Goal: Transaction & Acquisition: Subscribe to service/newsletter

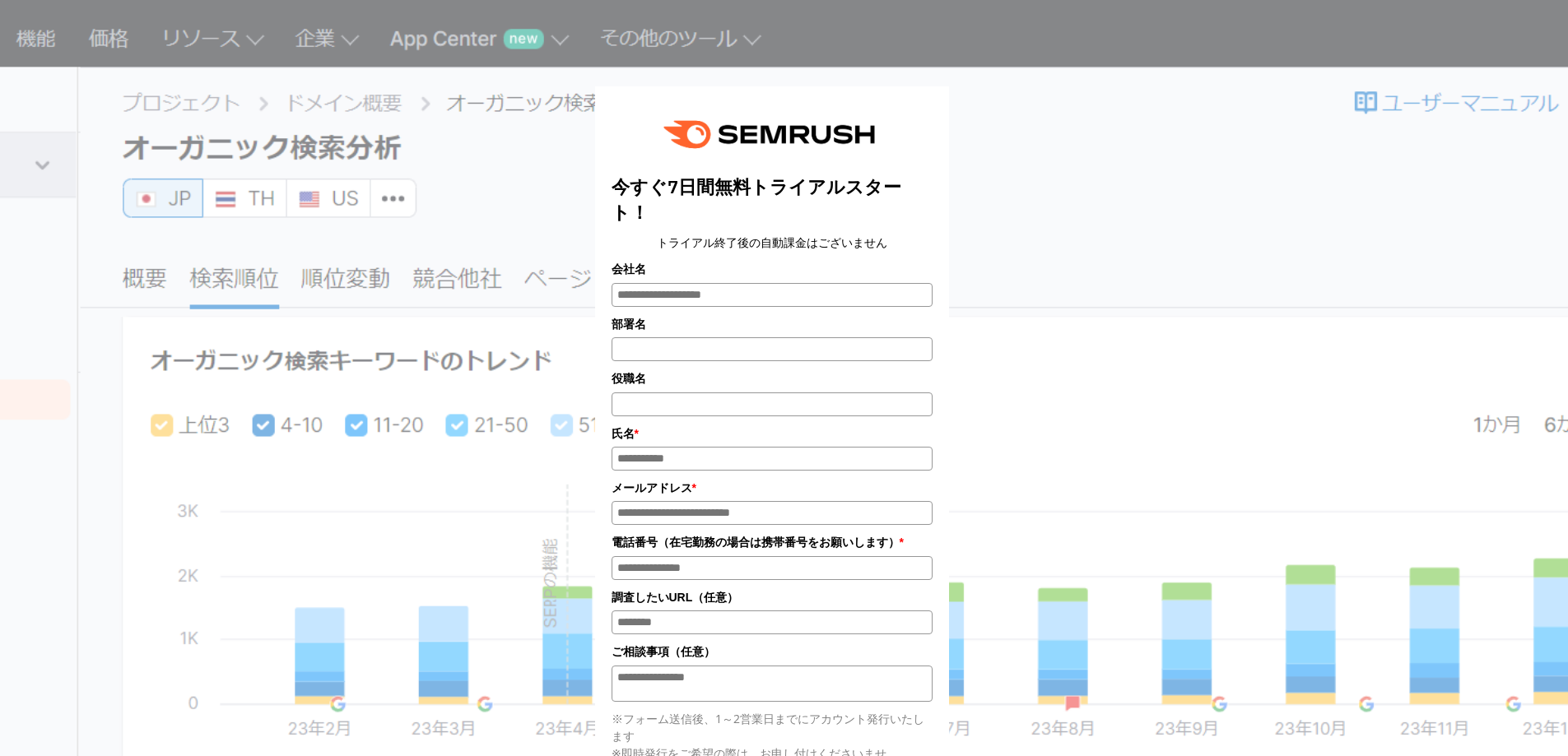
click at [1071, 173] on div "今すぐ7日間無料トライアルスタート！ トライアル終了後の自動課金はございません 会社名 部署名 * * *" at bounding box center [784, 548] width 823 height 966
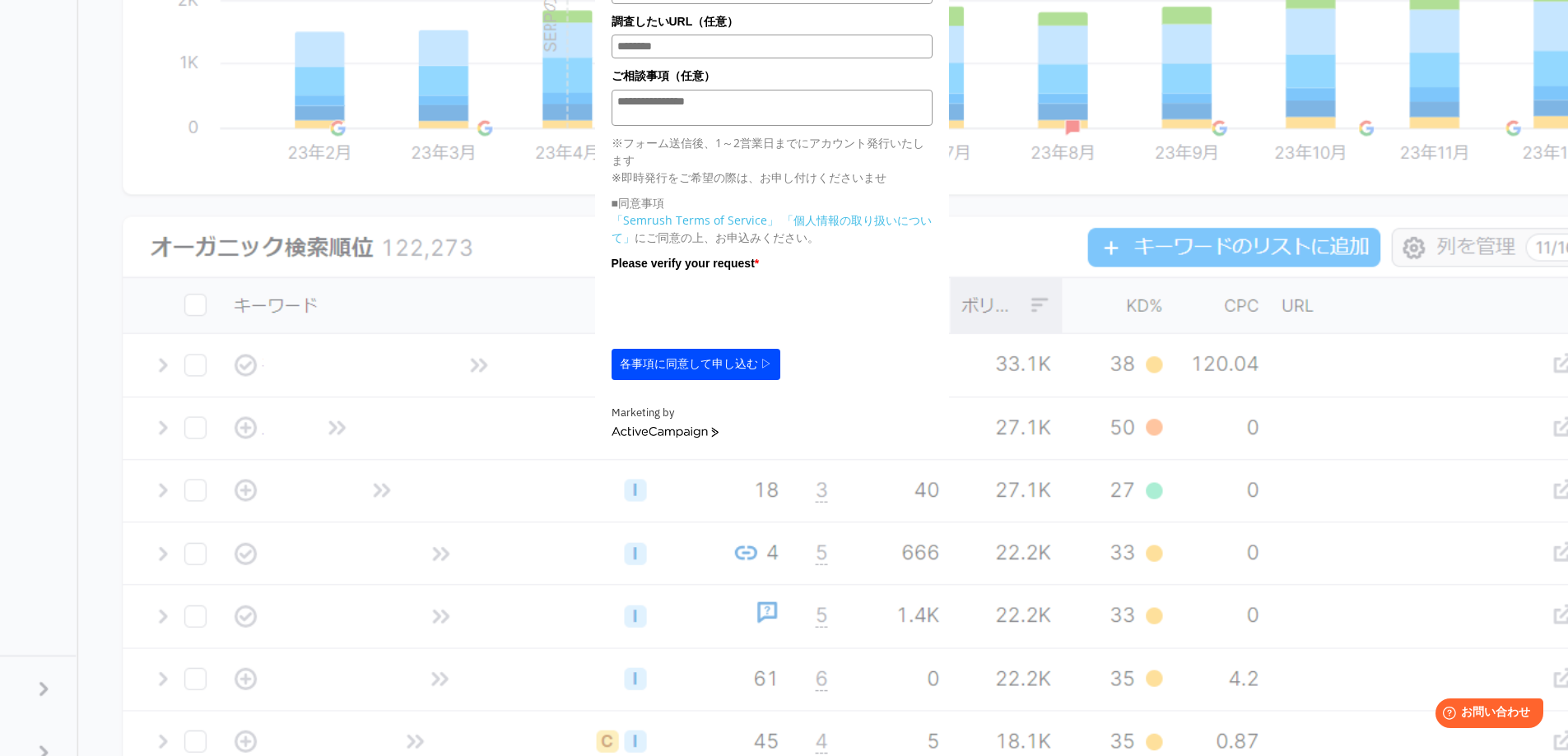
scroll to position [658, 0]
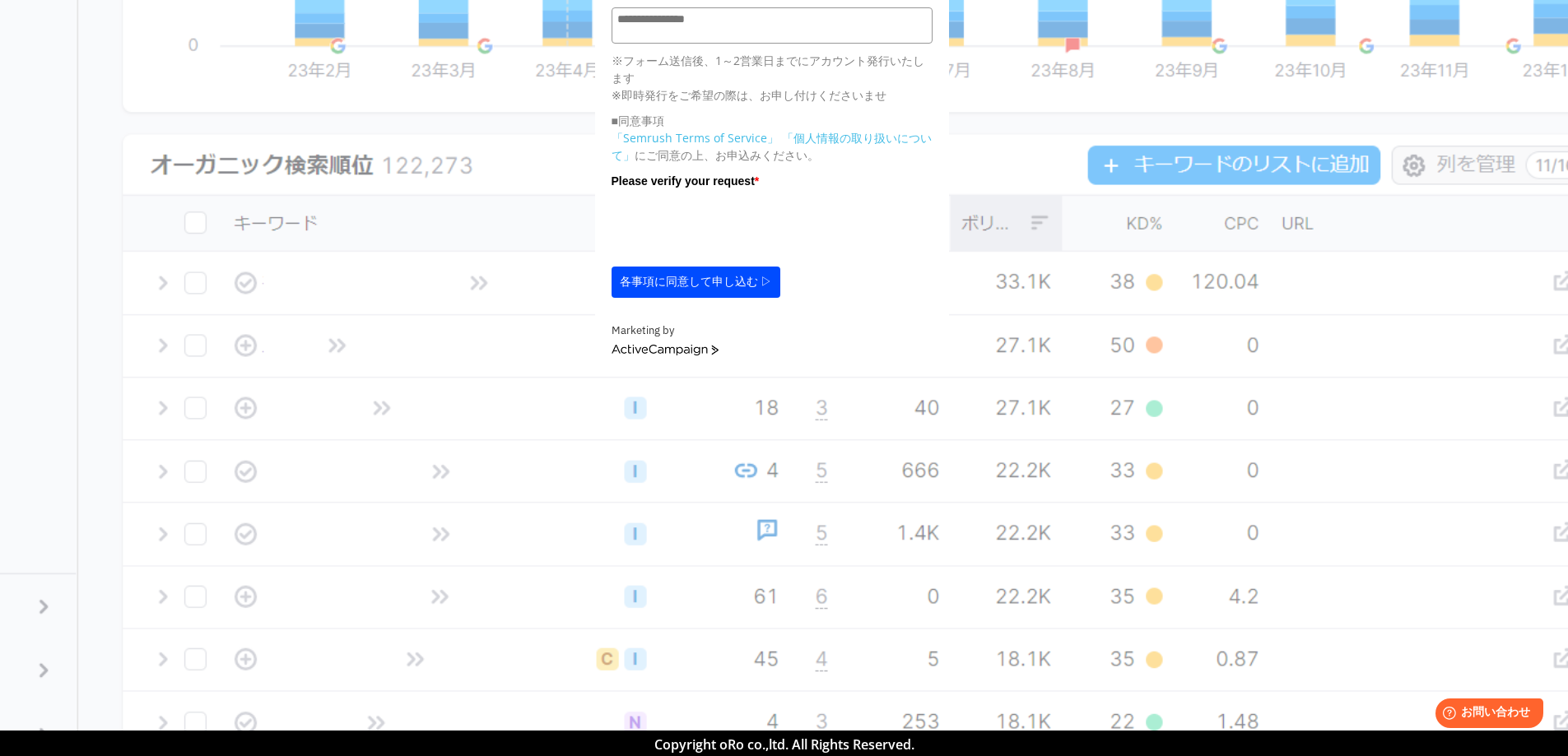
click at [678, 272] on button "各事項に同意して申し込む ▷" at bounding box center [696, 282] width 170 height 32
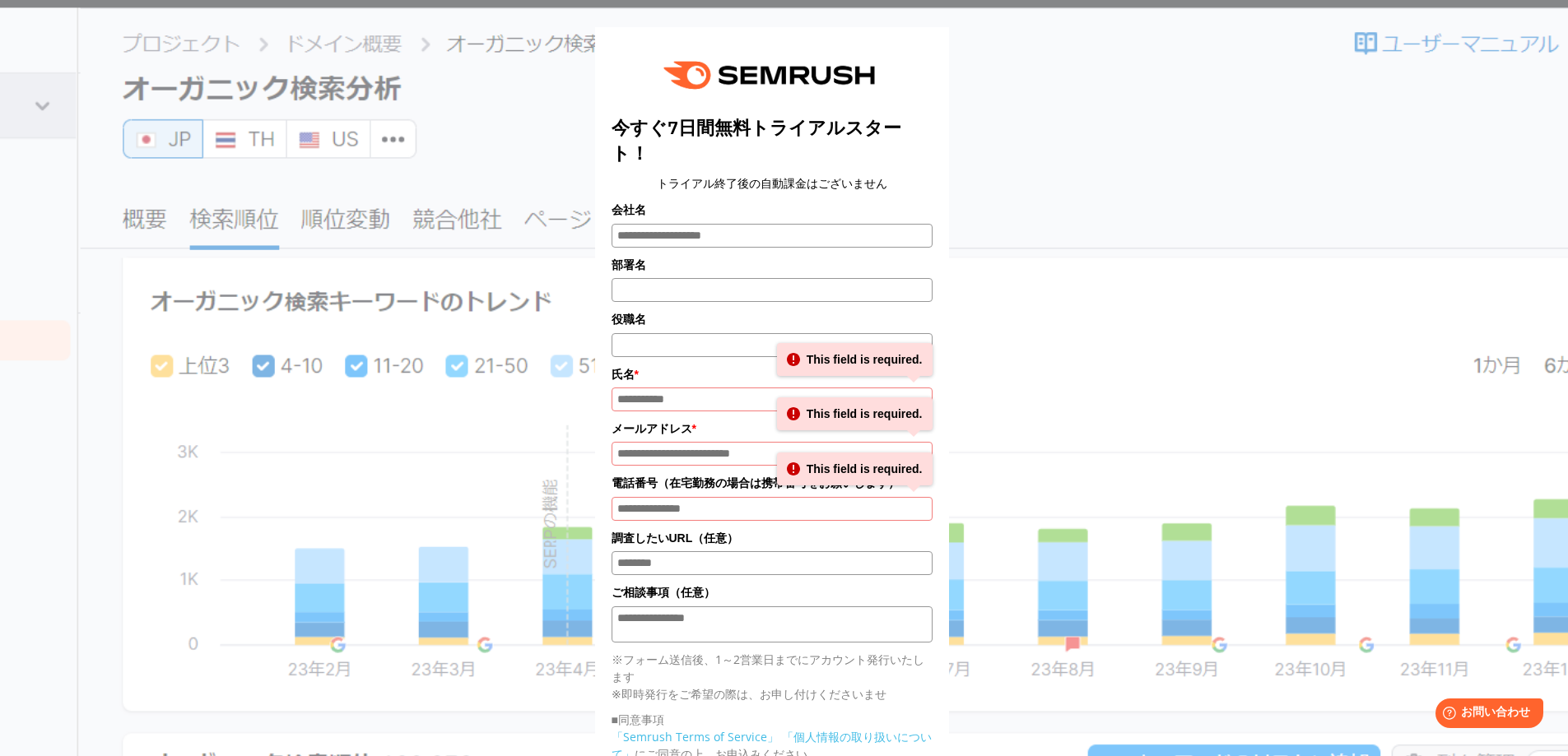
click at [1041, 210] on div "今すぐ7日間無料トライアルスタート！ トライアル終了後の自動課金はございません 会社名 部署名 * * *" at bounding box center [784, 489] width 823 height 966
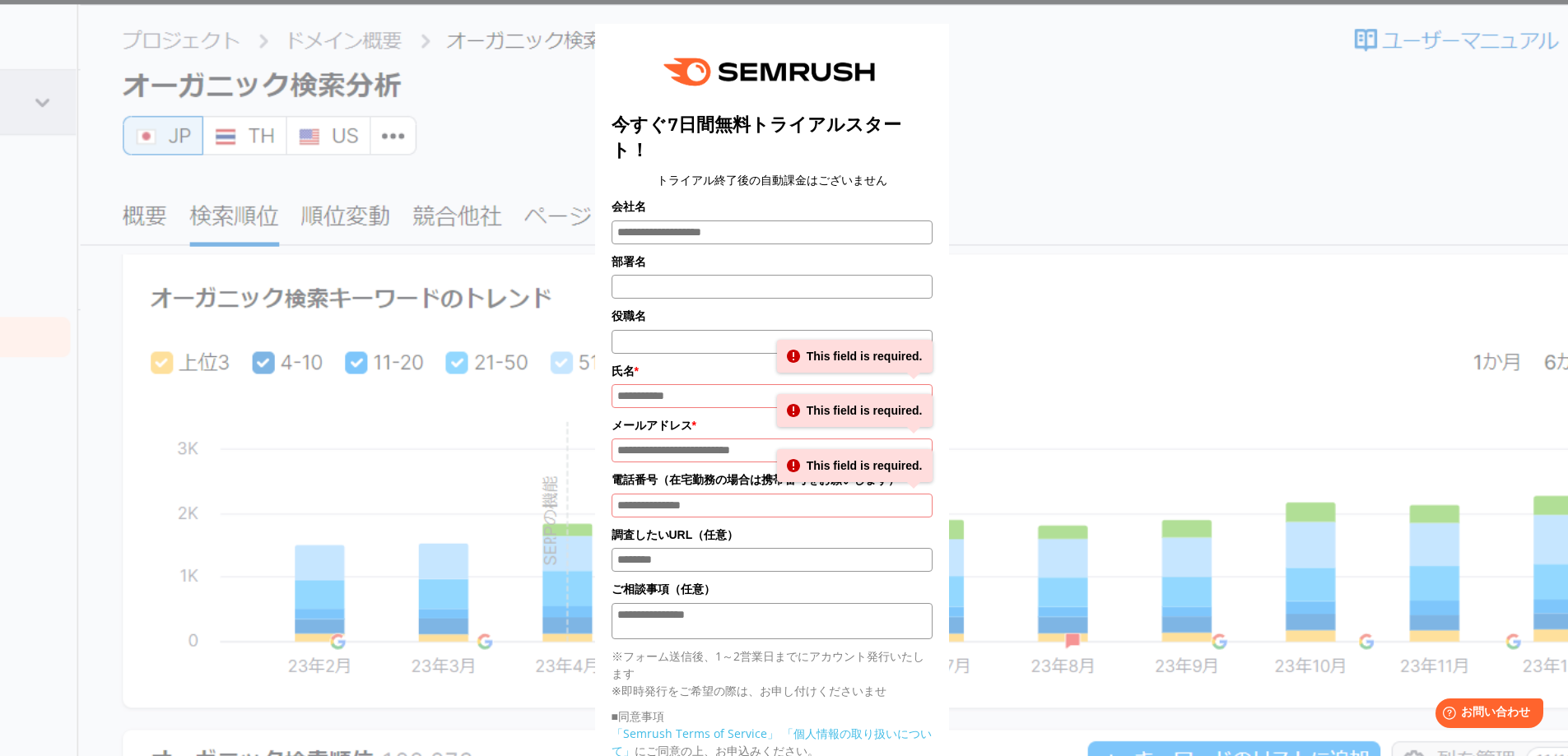
scroll to position [0, 0]
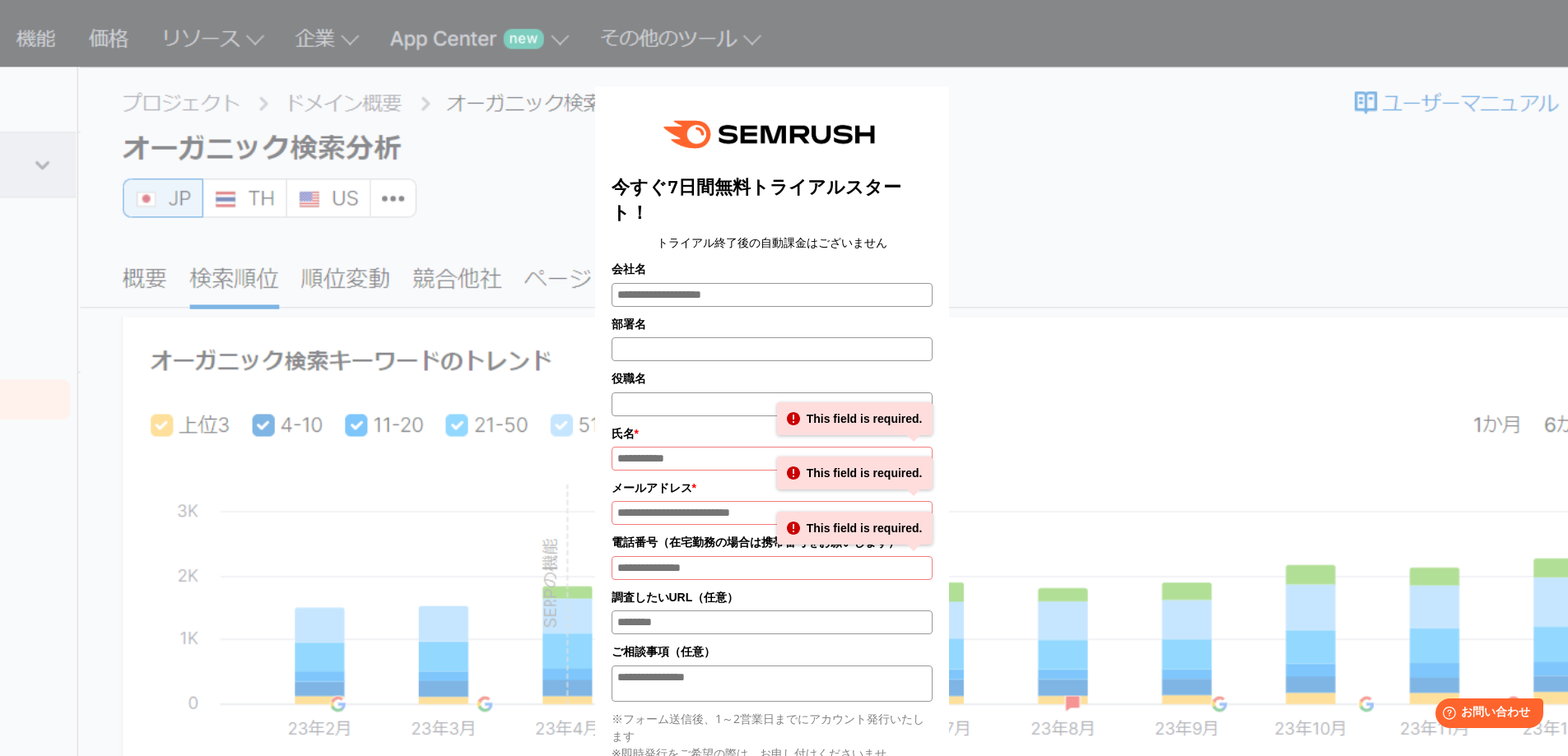
click at [764, 338] on input "部署名" at bounding box center [771, 350] width 321 height 23
click at [822, 283] on input "会社名" at bounding box center [771, 294] width 321 height 23
drag, startPoint x: 822, startPoint y: 282, endPoint x: 831, endPoint y: 282, distance: 9.0
click at [828, 283] on input "会社名" at bounding box center [771, 294] width 321 height 23
drag, startPoint x: 1190, startPoint y: 265, endPoint x: 1131, endPoint y: 223, distance: 72.4
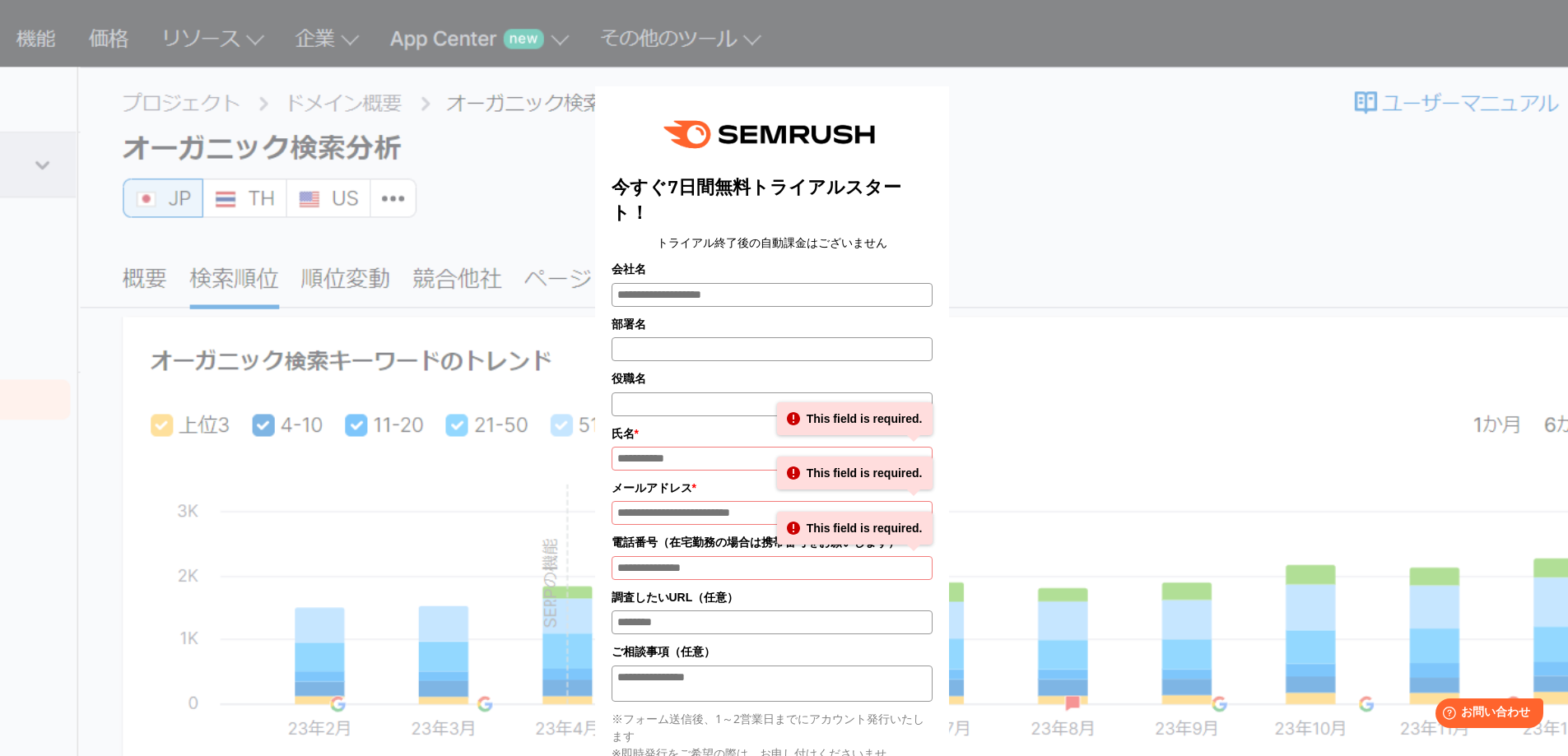
click at [1192, 263] on div "今すぐ7日間無料トライアルスタート！ トライアル終了後の自動課金はございません 会社名 部署名 * * *" at bounding box center [784, 548] width 823 height 966
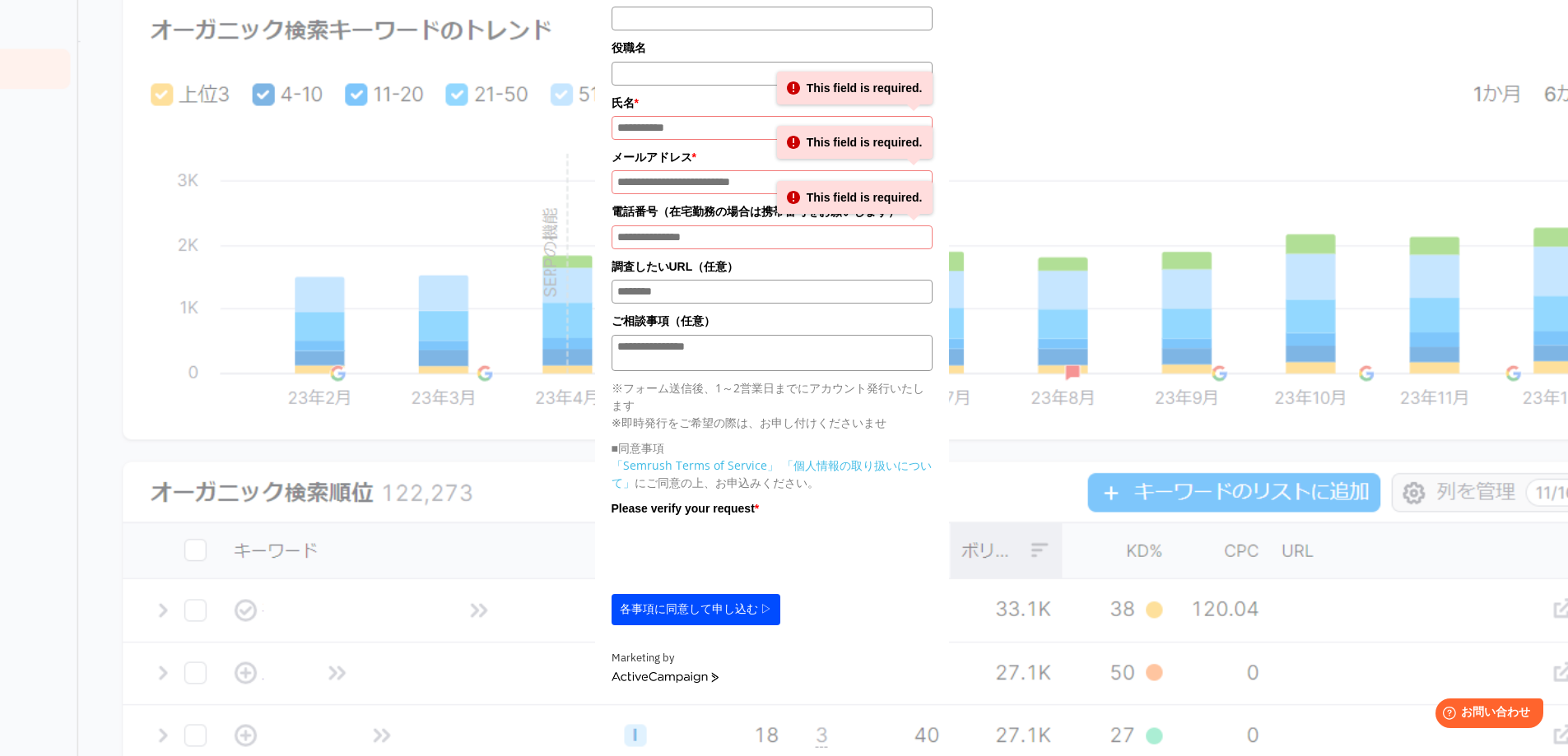
scroll to position [412, 0]
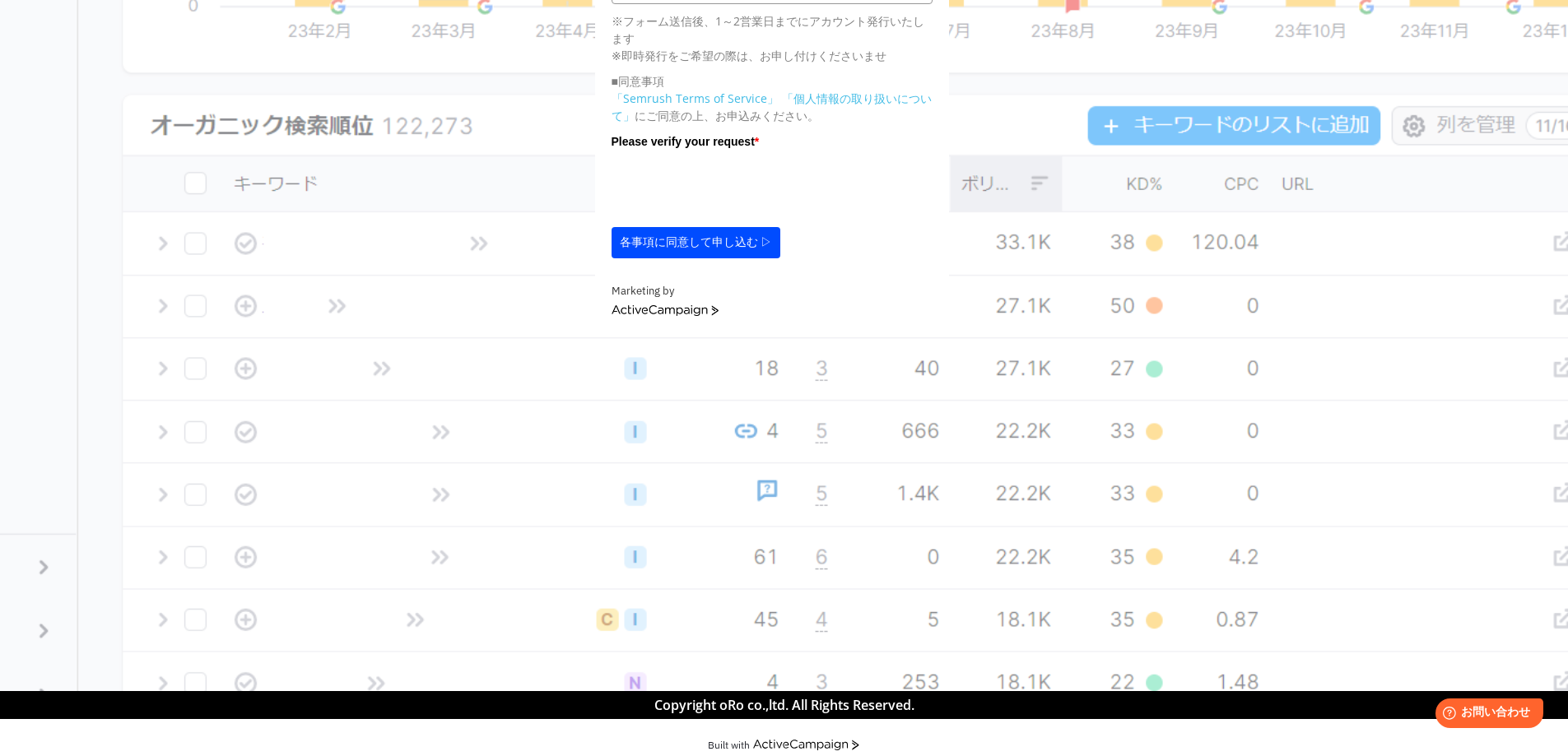
click at [708, 236] on button "各事項に同意して申し込む ▷" at bounding box center [696, 242] width 170 height 32
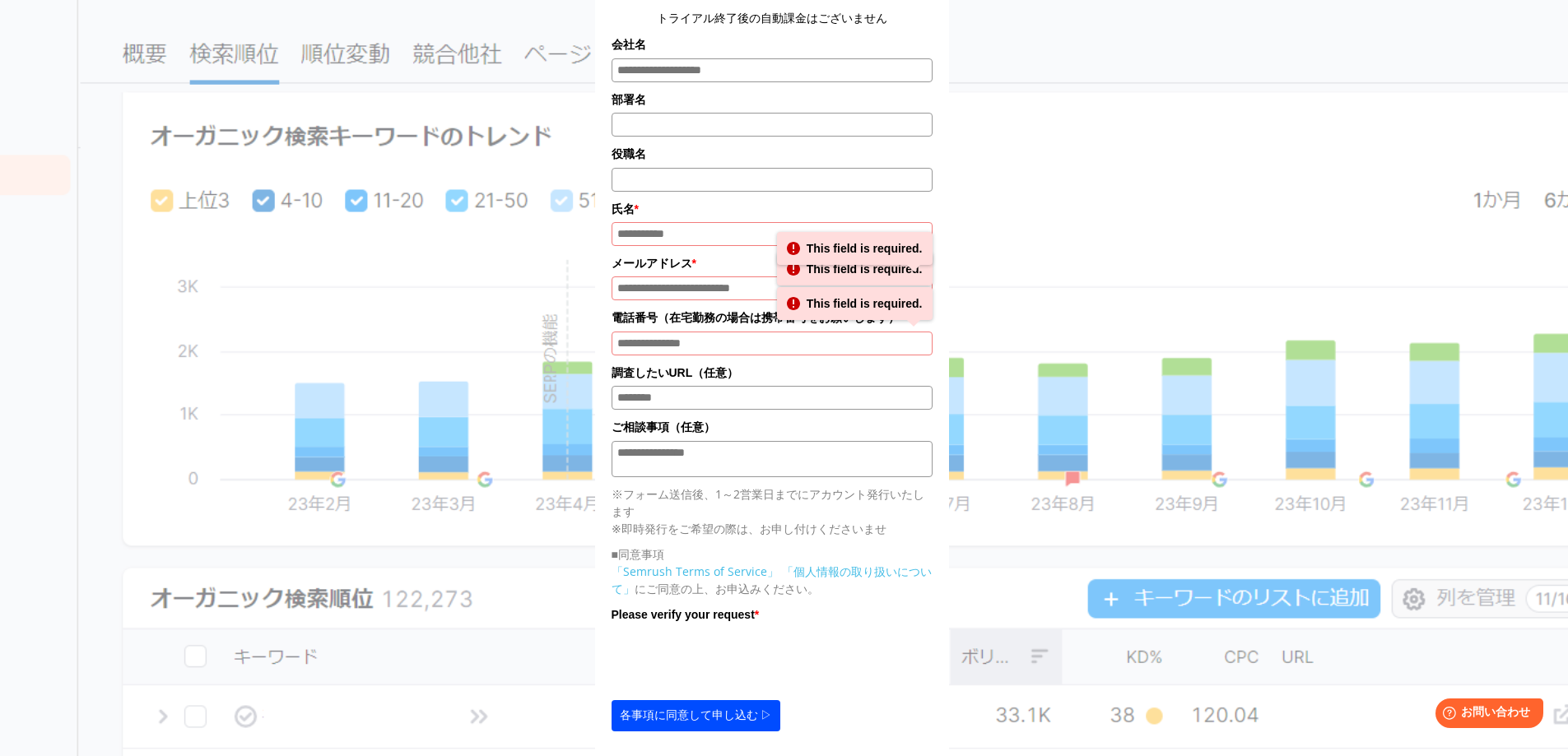
scroll to position [224, 0]
type input "**"
click at [686, 277] on input "メールアドレス*" at bounding box center [771, 289] width 321 height 23
type input "**********"
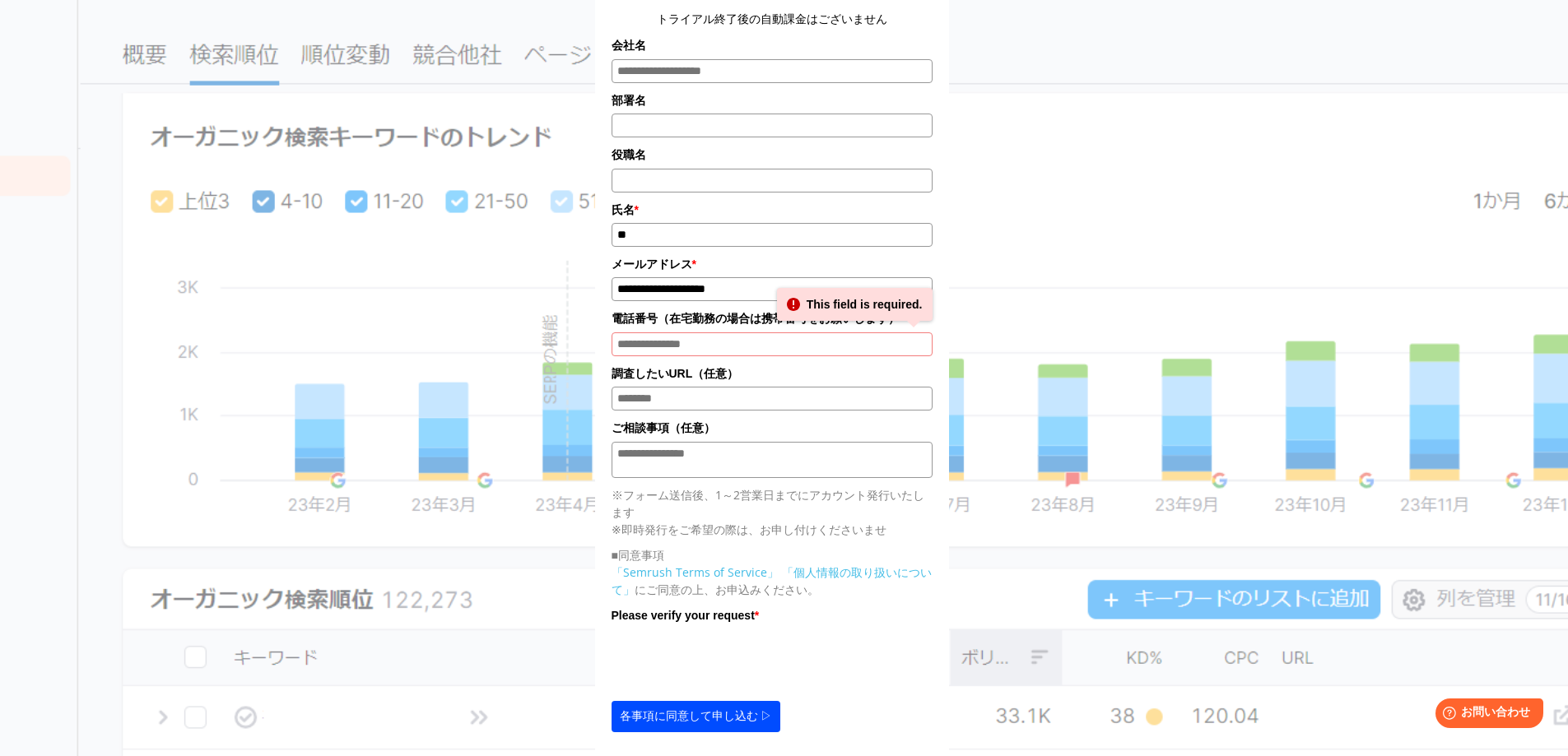
click at [751, 332] on input "電話番号*" at bounding box center [771, 344] width 321 height 23
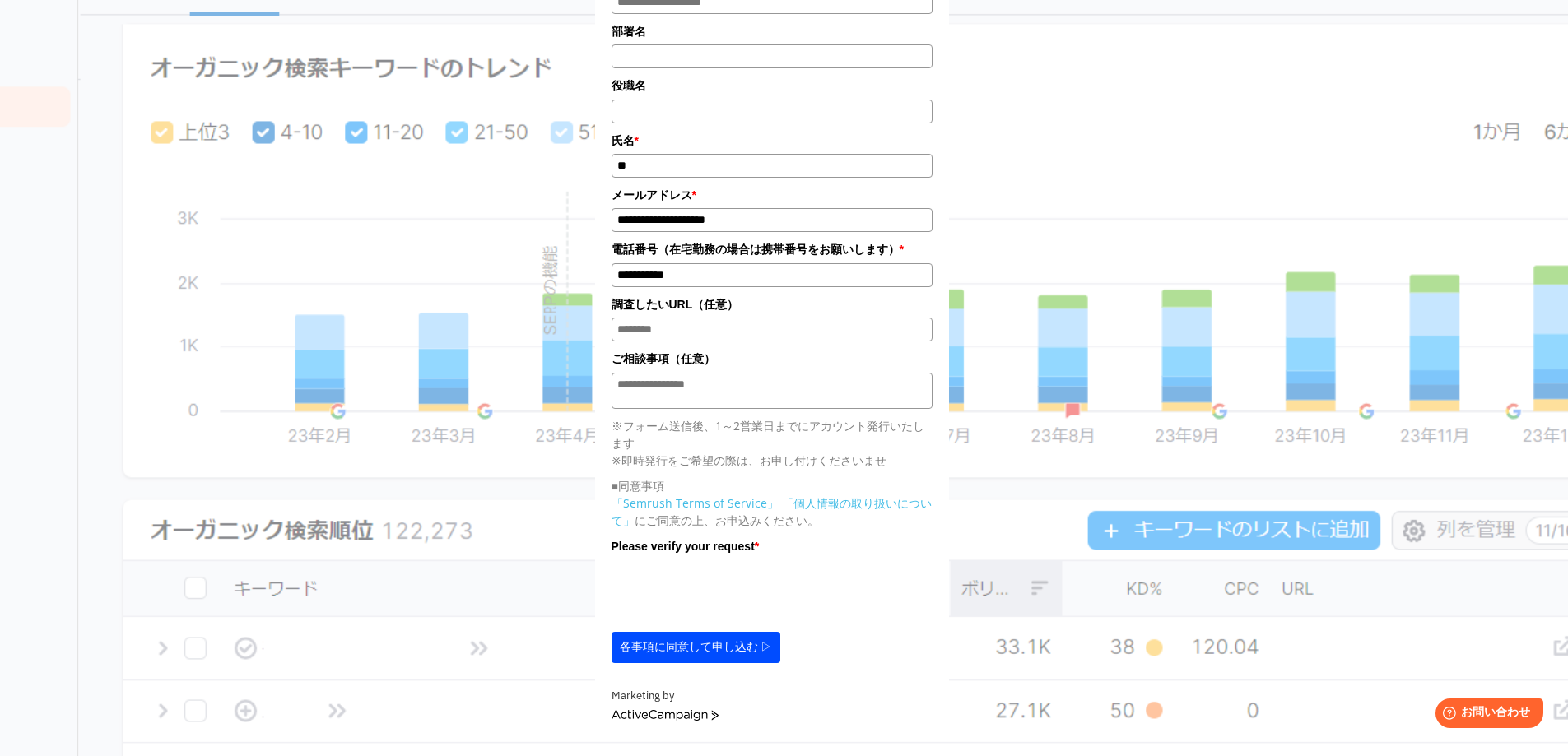
scroll to position [388, 0]
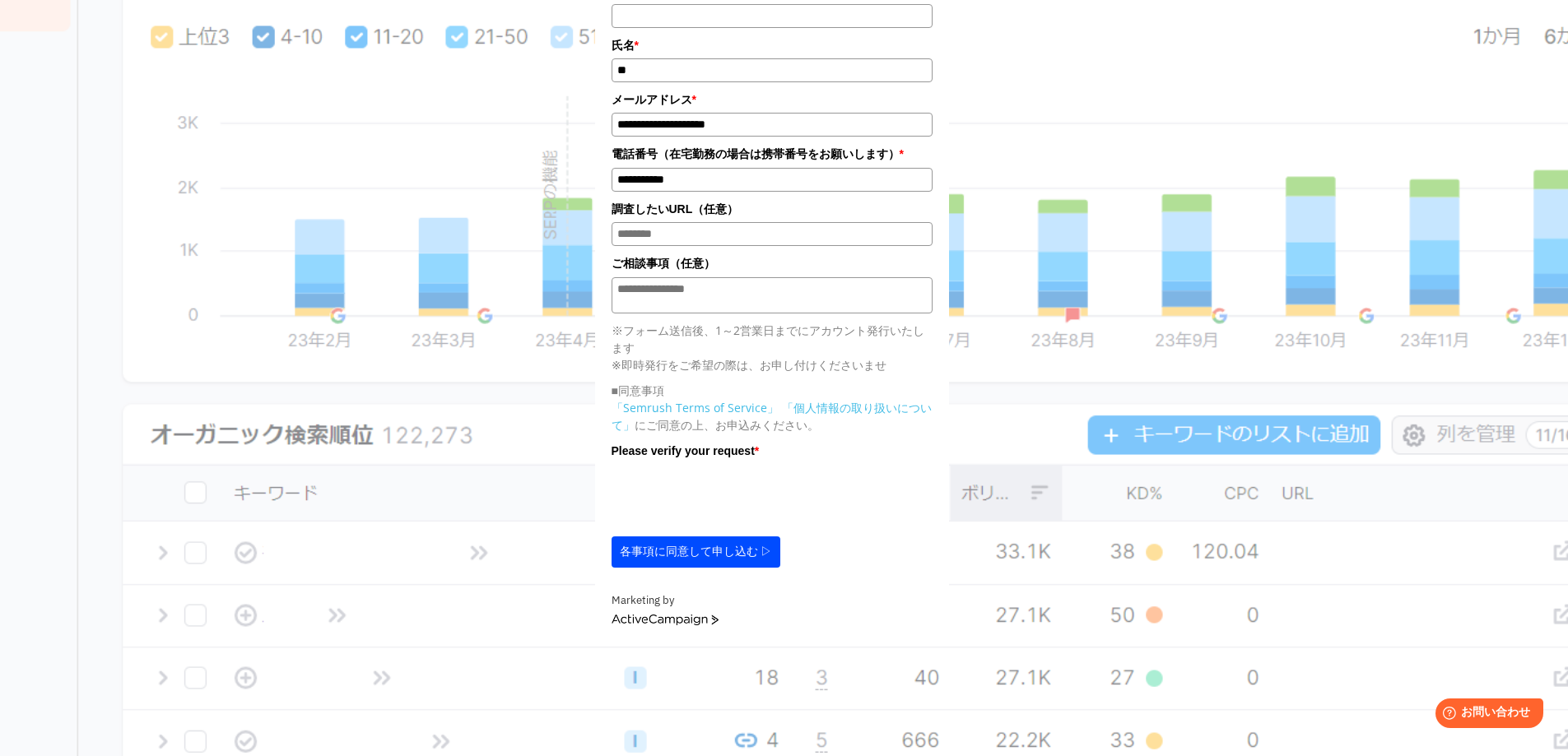
type input "**********"
click at [707, 514] on div at bounding box center [736, 499] width 250 height 70
click at [708, 537] on button "各事項に同意して申し込む ▷" at bounding box center [696, 552] width 170 height 32
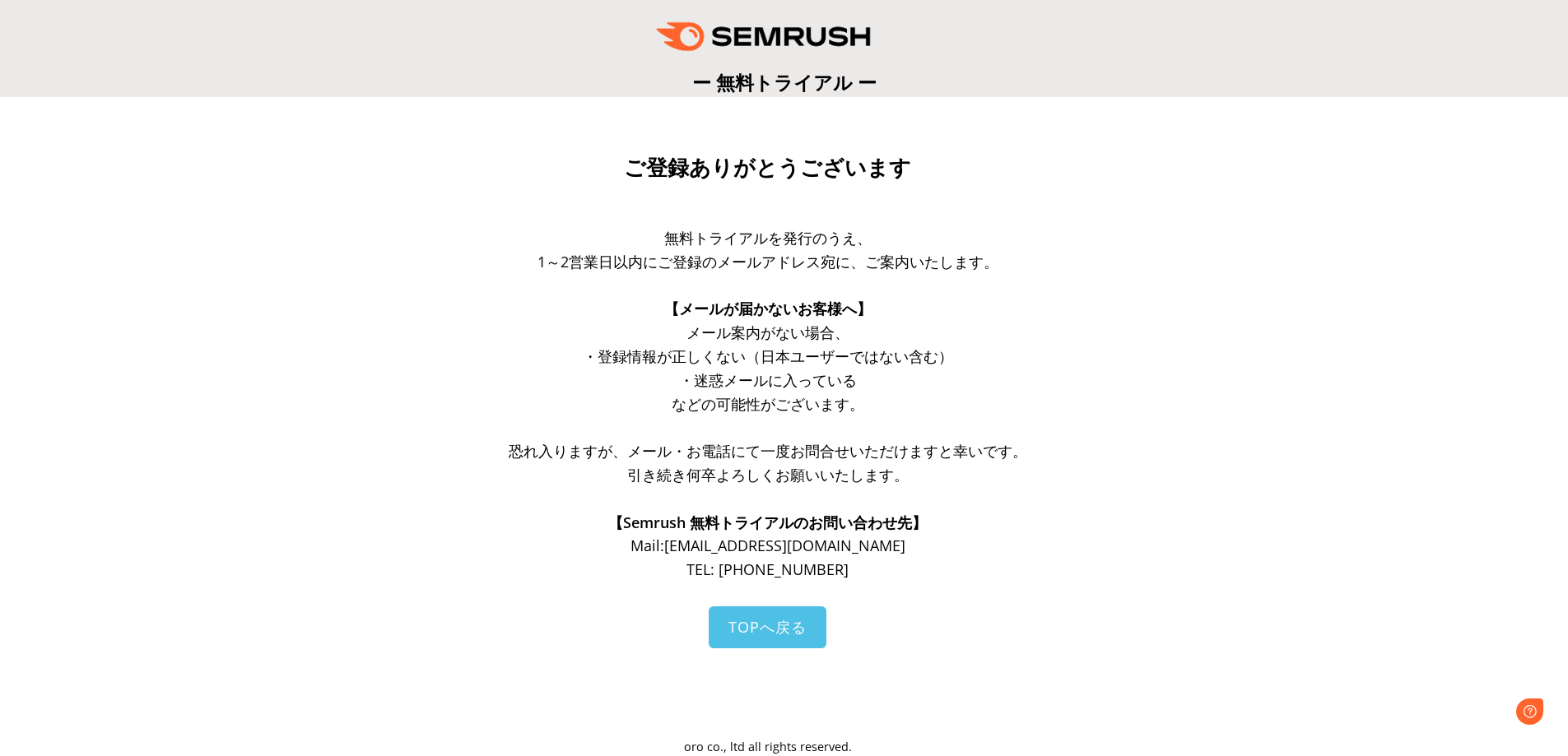
click at [779, 563] on span "TEL: 050-5783-5103" at bounding box center [767, 570] width 162 height 20
click at [772, 636] on span "TOPへ戻る" at bounding box center [767, 627] width 79 height 20
